Goal: Navigation & Orientation: Understand site structure

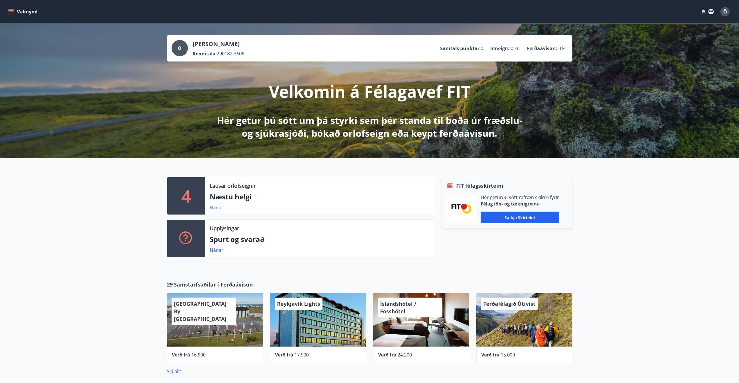
click at [215, 207] on link "Nánar" at bounding box center [217, 207] width 14 height 6
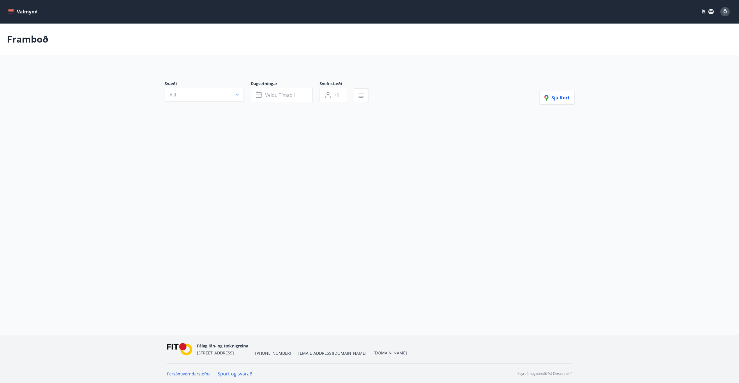
type input "*"
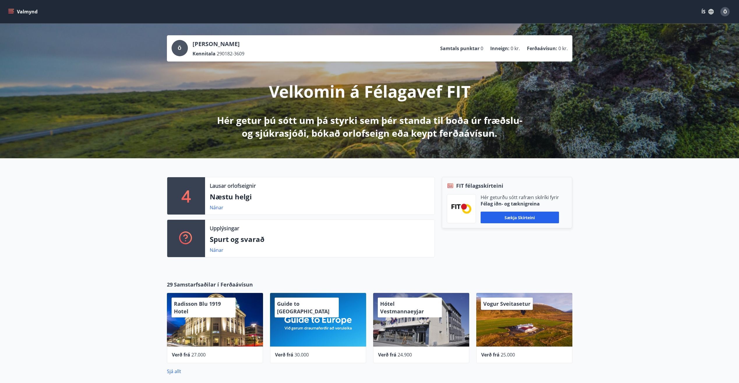
click at [10, 11] on icon "menu" at bounding box center [10, 10] width 5 height 1
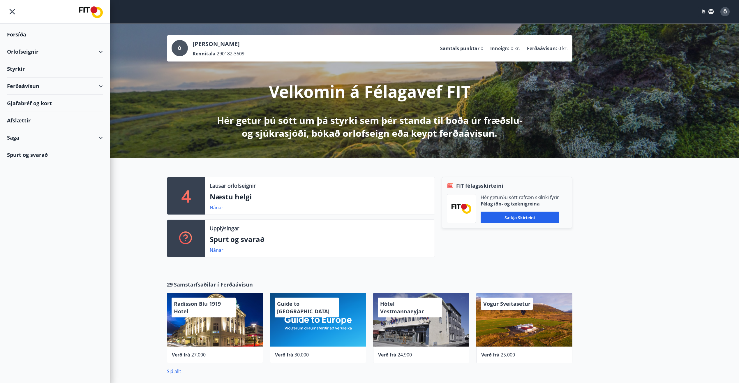
click at [83, 49] on div "Orlofseignir" at bounding box center [55, 51] width 96 height 17
click at [18, 97] on div "Styrkir" at bounding box center [55, 93] width 96 height 17
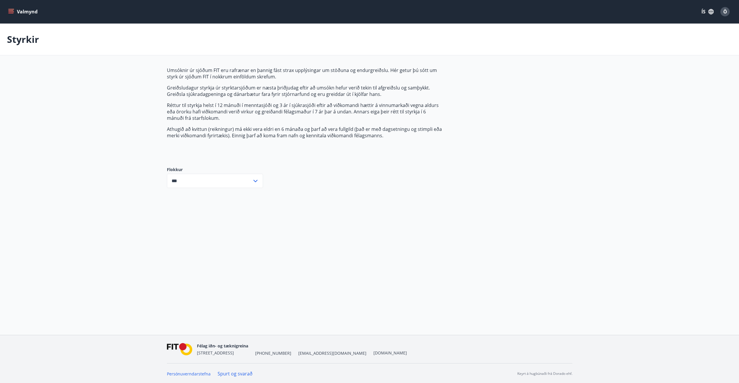
click at [217, 182] on input "***" at bounding box center [209, 181] width 85 height 14
click at [211, 213] on li "Fræðslusjóður" at bounding box center [215, 214] width 96 height 10
type input "**********"
click at [210, 213] on div "Valmynd ÍS Ö Styrkir Umsóknir úr sjóðum FIT eru rafrænar en þannig fást strax u…" at bounding box center [369, 167] width 739 height 335
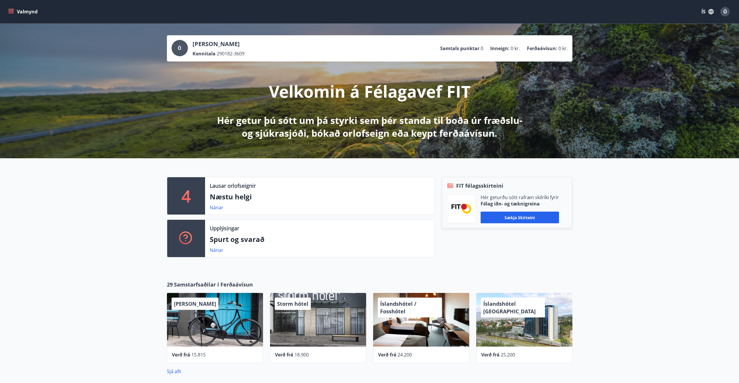
click at [14, 10] on button "Valmynd" at bounding box center [23, 11] width 33 height 10
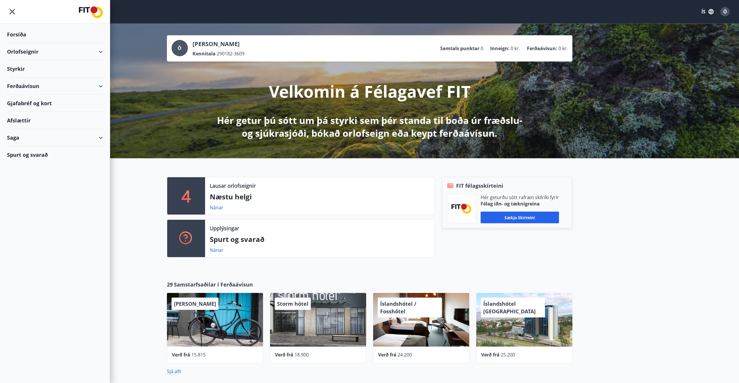
click at [46, 90] on div "Ferðaávísun" at bounding box center [55, 85] width 96 height 17
click at [45, 157] on div "Afslættir" at bounding box center [55, 157] width 96 height 17
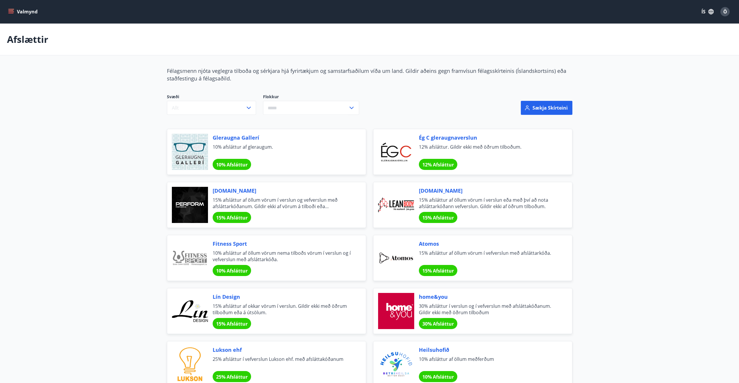
click at [11, 11] on icon "menu" at bounding box center [10, 10] width 5 height 1
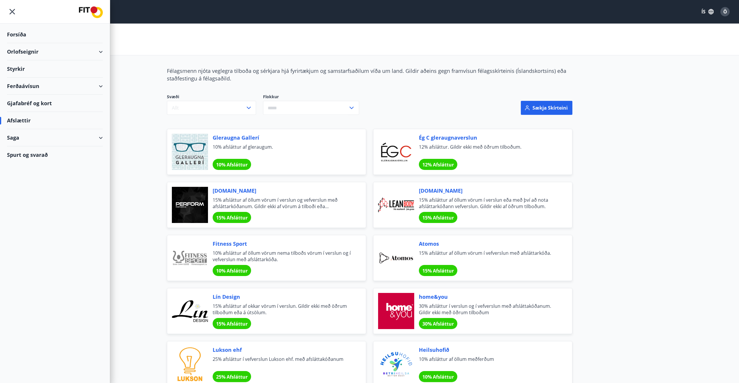
click at [21, 141] on div "Saga" at bounding box center [55, 137] width 96 height 17
click at [23, 187] on div "Punktar" at bounding box center [55, 189] width 87 height 12
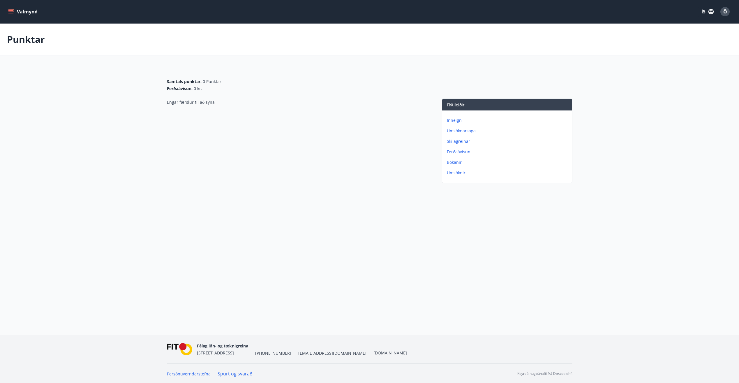
click at [11, 14] on icon "menu" at bounding box center [11, 12] width 6 height 6
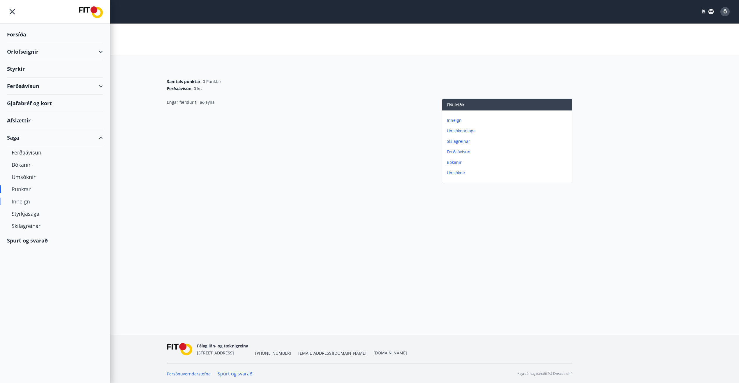
click at [22, 202] on div "Inneign" at bounding box center [55, 201] width 87 height 12
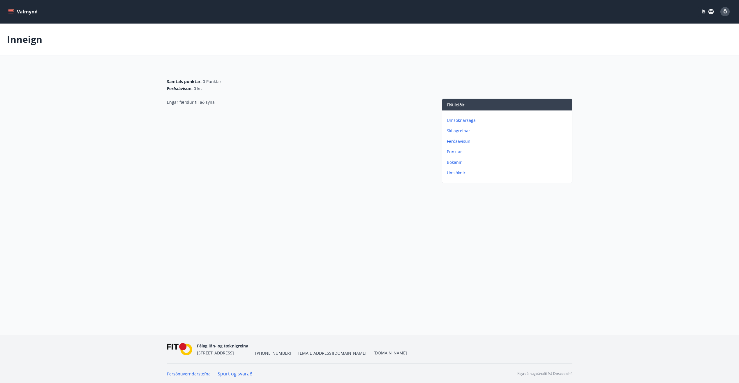
click at [456, 130] on p "Skilagreinar" at bounding box center [508, 131] width 123 height 6
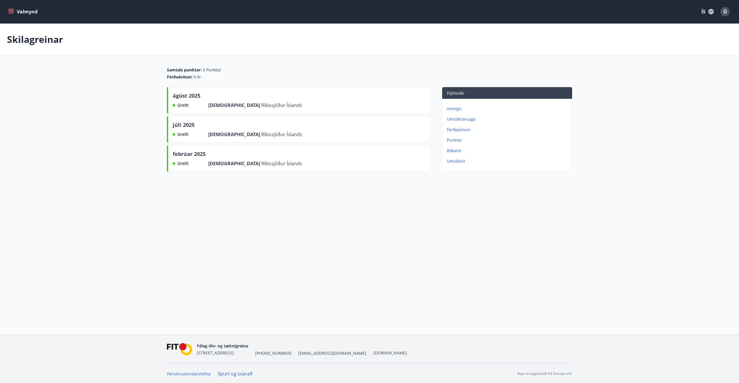
click at [13, 11] on icon "menu" at bounding box center [11, 12] width 6 height 6
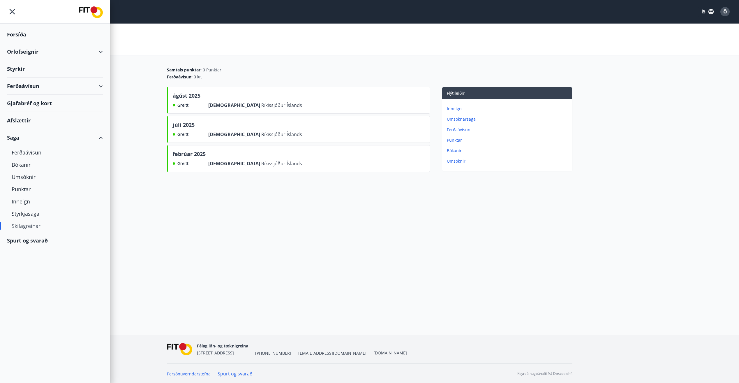
click at [22, 237] on div "Spurt og svarað" at bounding box center [55, 240] width 96 height 17
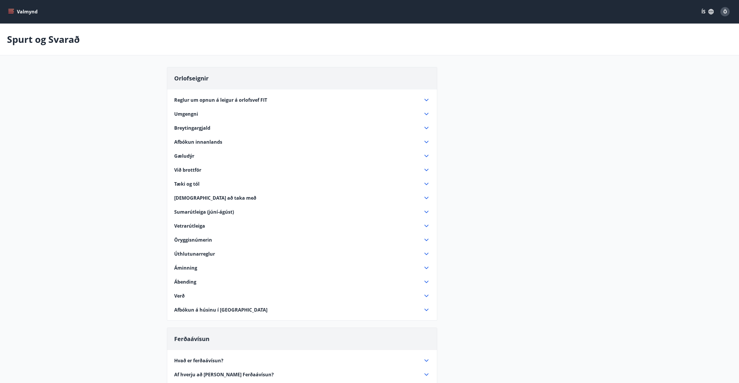
scroll to position [151, 0]
